Goal: Transaction & Acquisition: Subscribe to service/newsletter

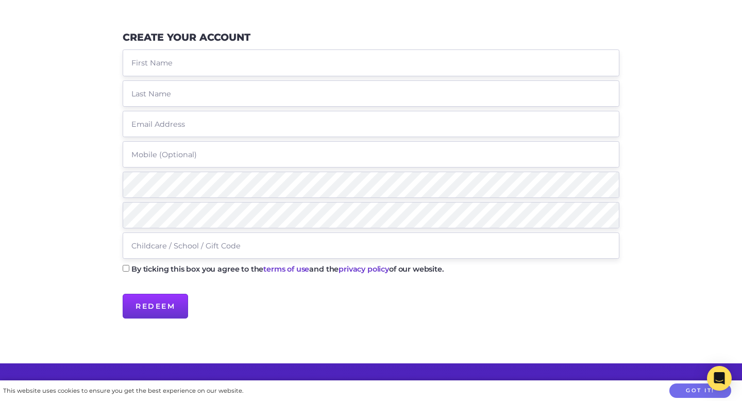
scroll to position [148, 0]
click at [131, 270] on label "By ticking this box you agree to the terms of use and the privacy policy of our…" at bounding box center [287, 268] width 313 height 7
click at [129, 270] on input "By ticking this box you agree to the terms of use and the privacy policy of our…" at bounding box center [126, 267] width 7 height 7
checkbox input "true"
click at [190, 64] on input "text" at bounding box center [371, 62] width 497 height 26
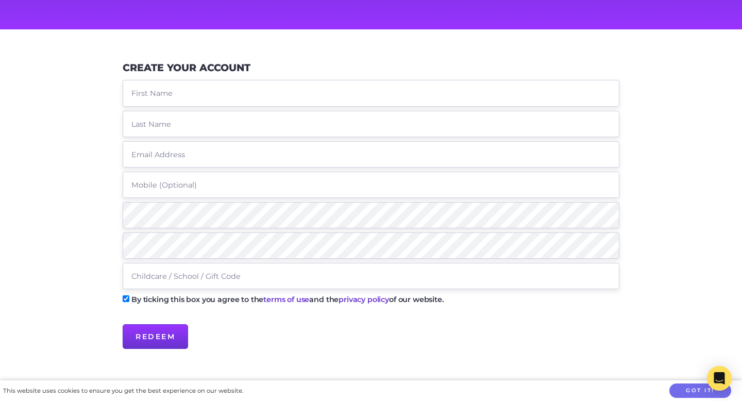
scroll to position [118, 0]
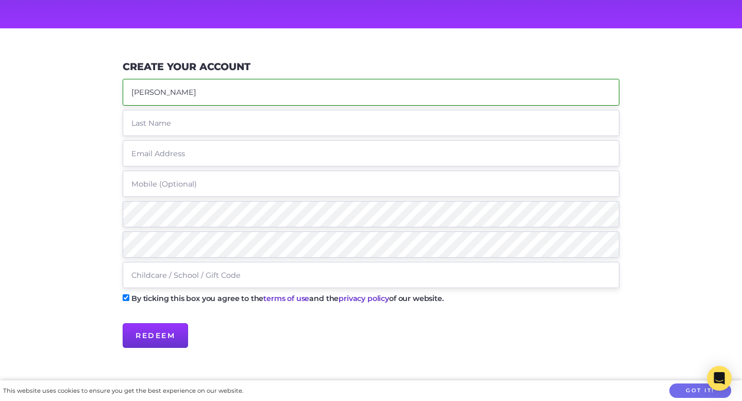
type input "[PERSON_NAME]"
click at [175, 127] on input "text" at bounding box center [371, 123] width 497 height 26
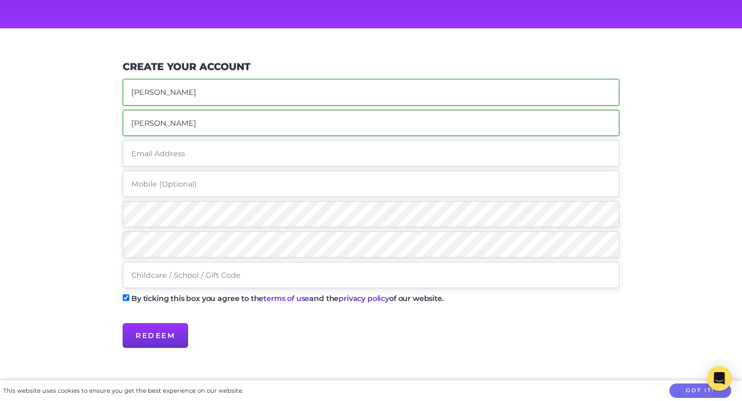
type input "[PERSON_NAME]"
click at [181, 153] on input "text" at bounding box center [371, 153] width 497 height 26
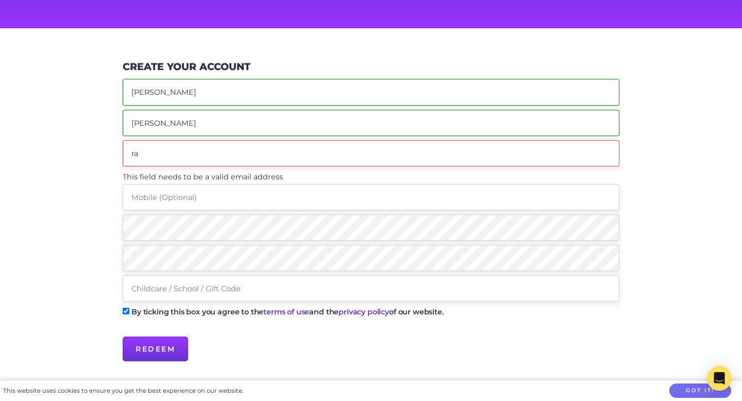
type input "r"
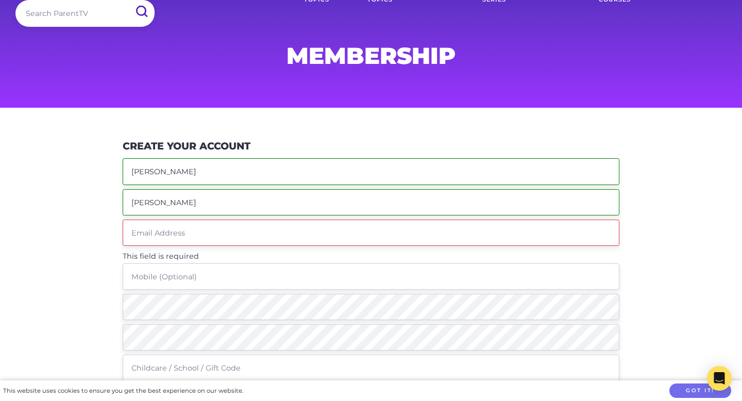
scroll to position [41, 0]
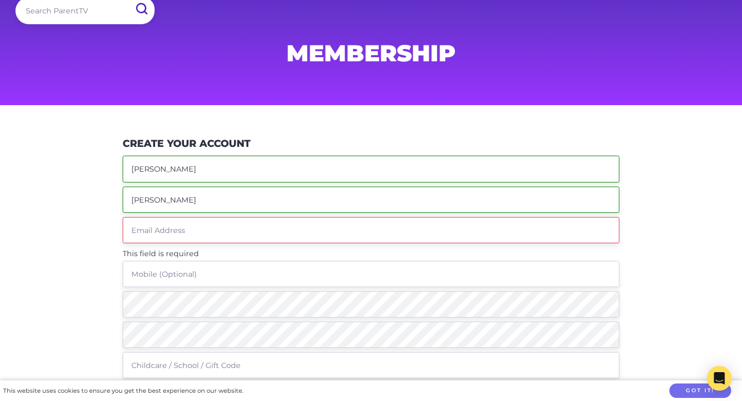
drag, startPoint x: 160, startPoint y: 168, endPoint x: 107, endPoint y: 167, distance: 53.1
click at [108, 168] on div "Create Your Account [PERSON_NAME] This field is required By ticking this box yo…" at bounding box center [370, 294] width 527 height 328
type input "[PERSON_NAME]"
click at [158, 232] on input "text" at bounding box center [371, 230] width 497 height 26
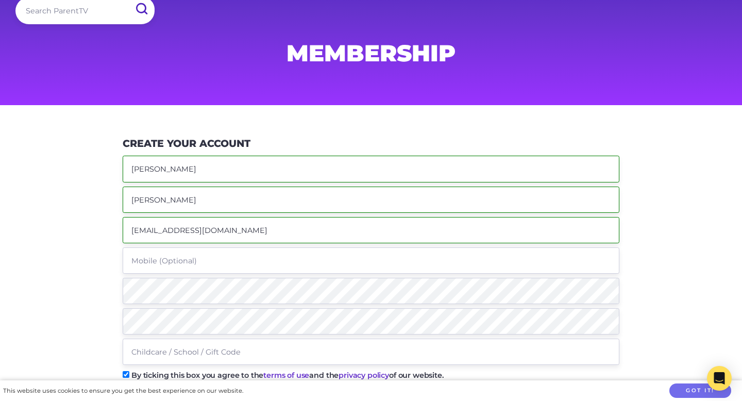
type input "[EMAIL_ADDRESS][DOMAIN_NAME]"
click at [170, 263] on input "tel" at bounding box center [371, 260] width 497 height 26
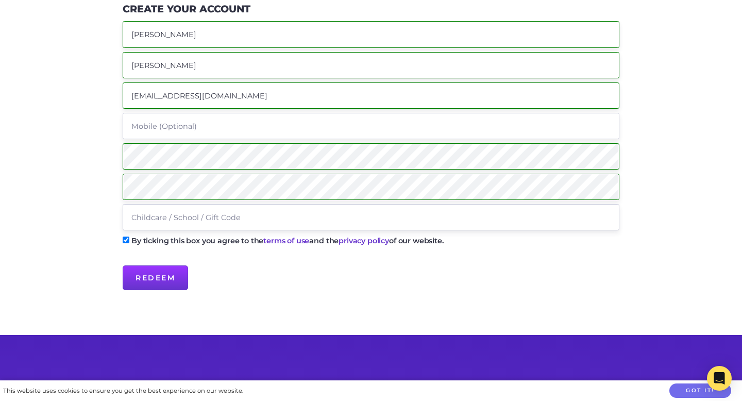
scroll to position [0, 0]
click at [234, 223] on input "text" at bounding box center [371, 217] width 497 height 26
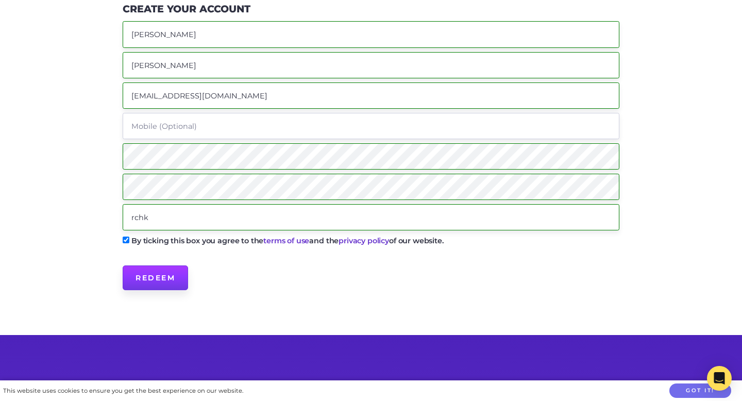
type input "rchk"
click at [161, 276] on input "Redeem" at bounding box center [155, 277] width 65 height 25
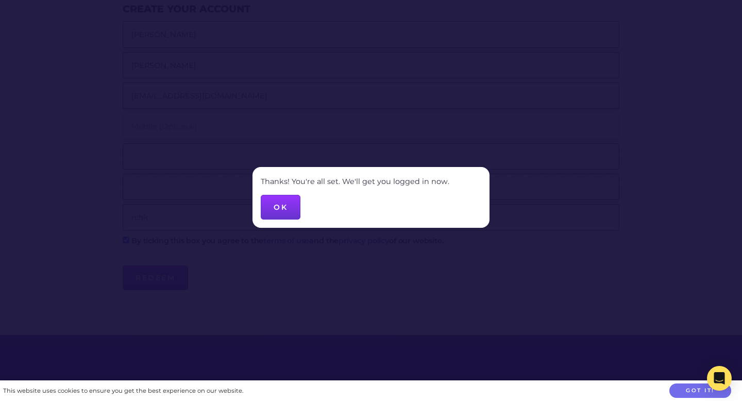
click at [286, 213] on button "OK" at bounding box center [281, 207] width 40 height 25
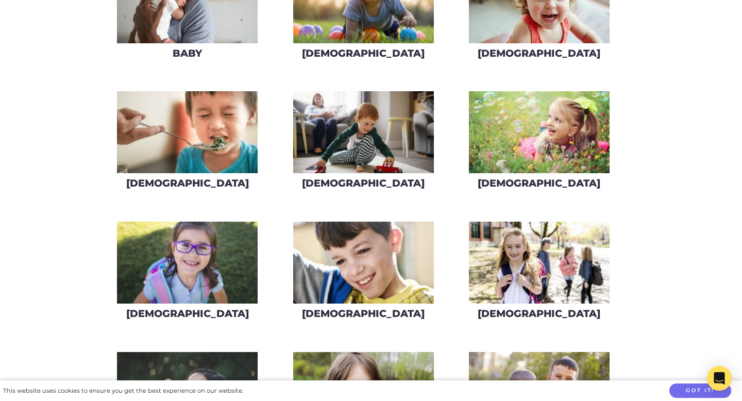
scroll to position [363, 0]
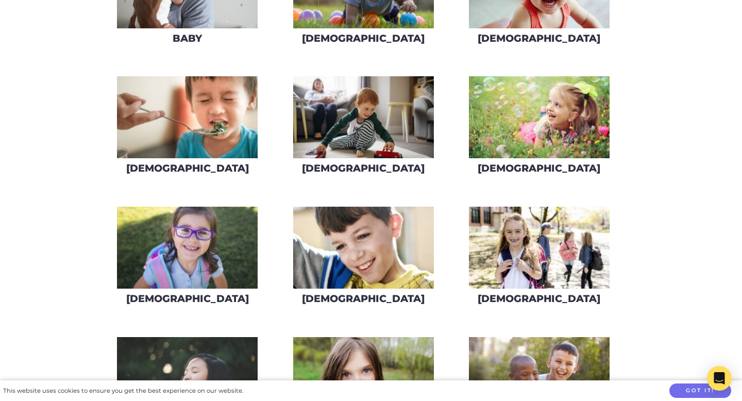
click at [522, 136] on img at bounding box center [539, 117] width 141 height 82
